Goal: Information Seeking & Learning: Find specific fact

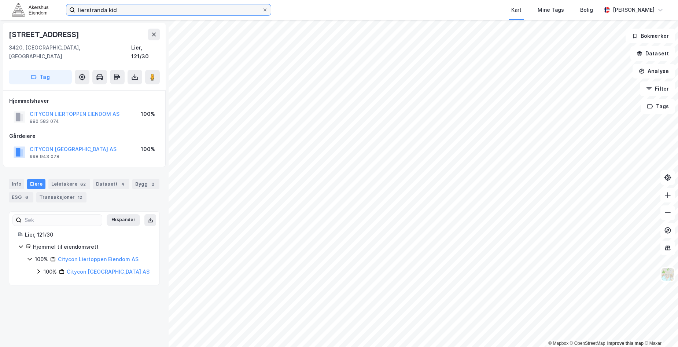
click at [103, 12] on input "lierstranda kid" at bounding box center [168, 9] width 187 height 11
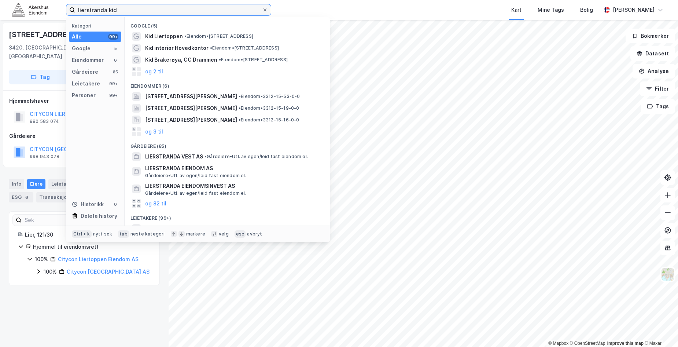
drag, startPoint x: 0, startPoint y: 0, endPoint x: 102, endPoint y: 12, distance: 103.0
click at [102, 12] on input "lierstranda kid" at bounding box center [168, 9] width 187 height 11
click at [102, 11] on input "lierstranda kid" at bounding box center [168, 9] width 187 height 11
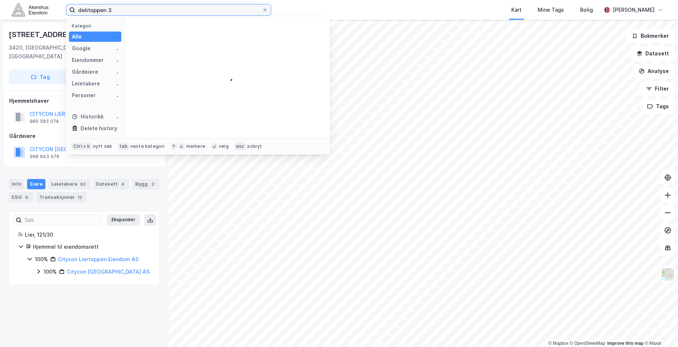
type input "delitoppen 3"
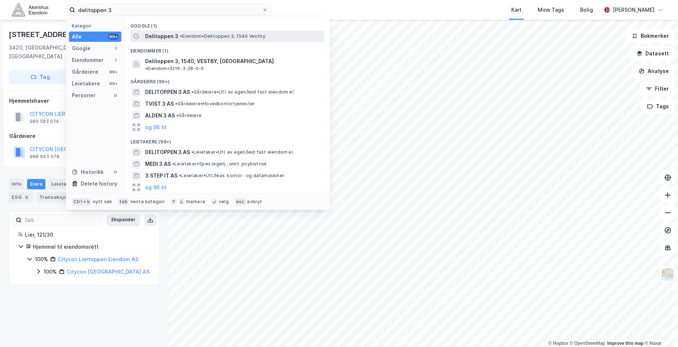
click at [178, 33] on div "Delitoppen 3 • Eiendom • [STREET_ADDRESS]" at bounding box center [233, 36] width 177 height 9
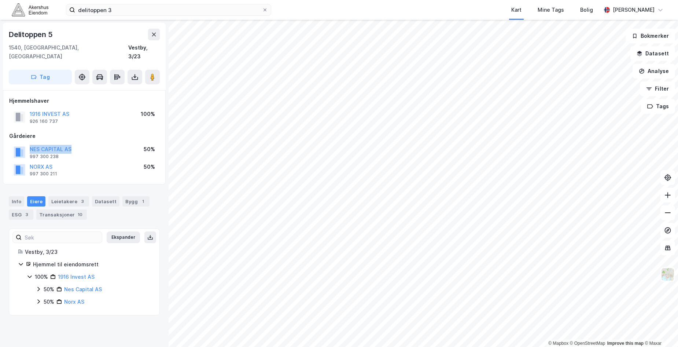
drag, startPoint x: 91, startPoint y: 140, endPoint x: 24, endPoint y: 142, distance: 66.7
click at [24, 143] on div "NES CAPITAL AS 997 300 238 50%" at bounding box center [84, 152] width 150 height 18
click at [106, 132] on div "Gårdeiere" at bounding box center [84, 136] width 150 height 9
drag, startPoint x: 77, startPoint y: 105, endPoint x: 27, endPoint y: 105, distance: 49.8
click at [27, 108] on div "1916 INVEST AS 926 160 737 100%" at bounding box center [84, 117] width 150 height 18
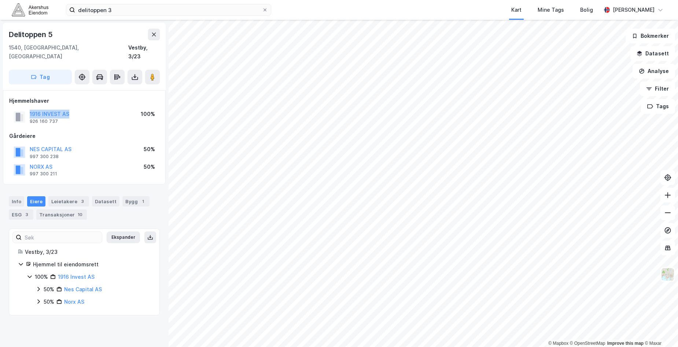
copy button "1916 INVEST AS"
click at [18, 196] on div "Info" at bounding box center [16, 201] width 15 height 10
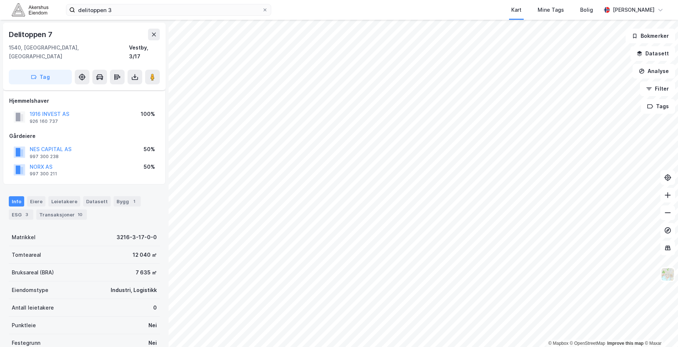
scroll to position [70, 0]
